Goal: Find specific fact: Find specific fact

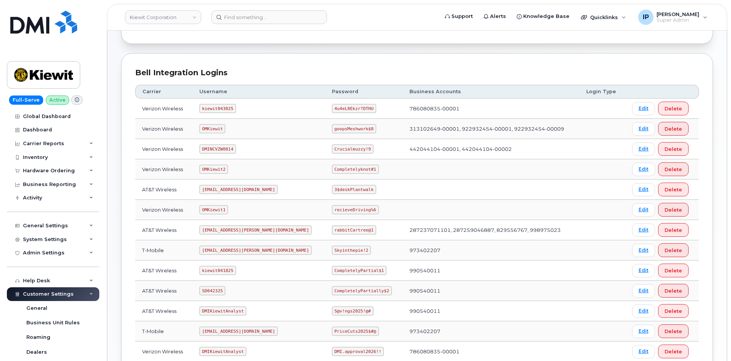
scroll to position [76, 0]
drag, startPoint x: 252, startPoint y: 249, endPoint x: 211, endPoint y: 242, distance: 41.7
click at [204, 249] on code "[EMAIL_ADDRESS][PERSON_NAME][DOMAIN_NAME]" at bounding box center [255, 249] width 112 height 9
copy code "[EMAIL_ADDRESS][PERSON_NAME][DOMAIN_NAME]"
click at [340, 250] on code "Skyinthepie!2" at bounding box center [351, 249] width 39 height 9
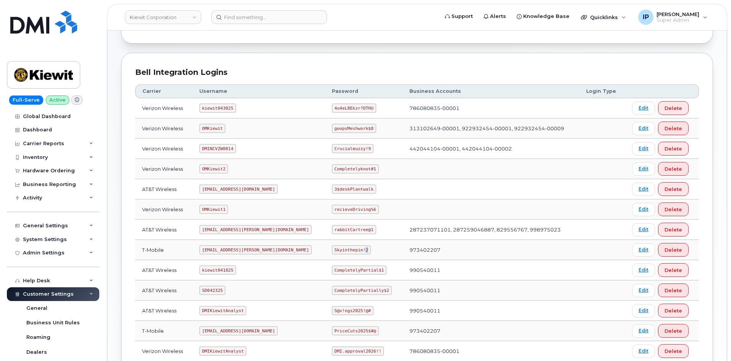
click at [342, 250] on code "Skyinthepie!2" at bounding box center [351, 249] width 39 height 9
click at [341, 250] on code "Skyinthepie!2" at bounding box center [351, 249] width 39 height 9
drag, startPoint x: 341, startPoint y: 250, endPoint x: 269, endPoint y: 245, distance: 71.9
click at [287, 248] on tr "T-Mobile [EMAIL_ADDRESS][PERSON_NAME][DOMAIN_NAME] Skyinthepie!2 973402207 Edit…" at bounding box center [416, 250] width 563 height 20
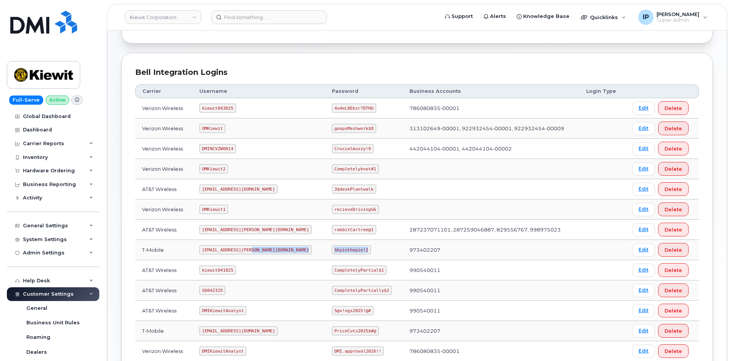
copy tr "Skyinthepie!2"
